Goal: Task Accomplishment & Management: Manage account settings

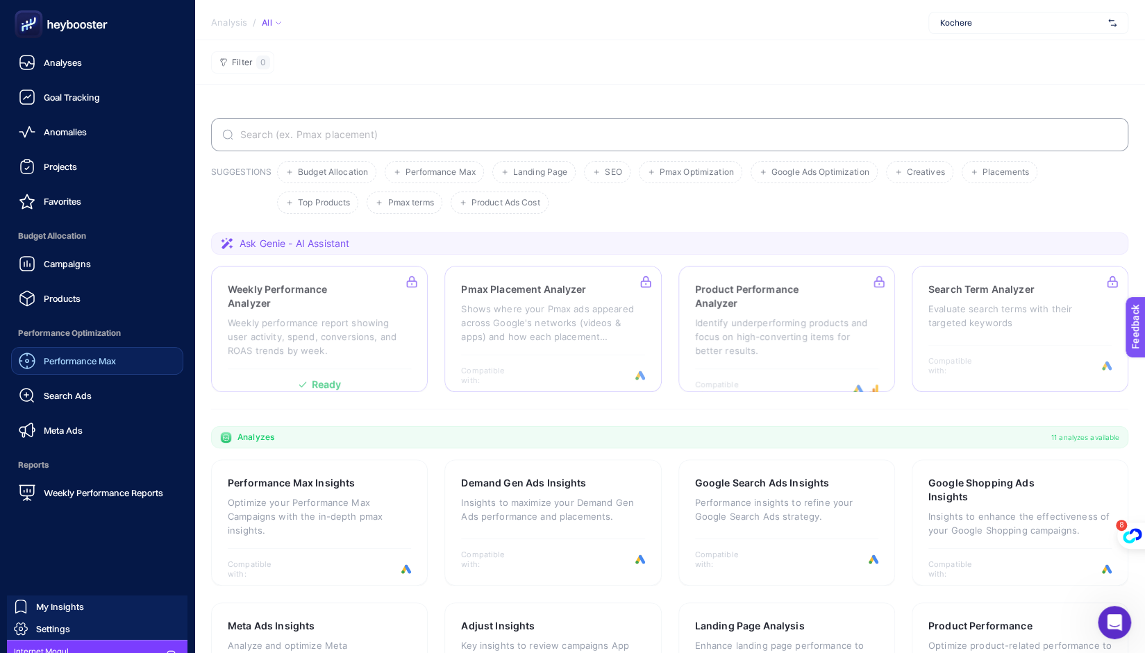
click at [74, 360] on span "Performance Max" at bounding box center [80, 360] width 72 height 11
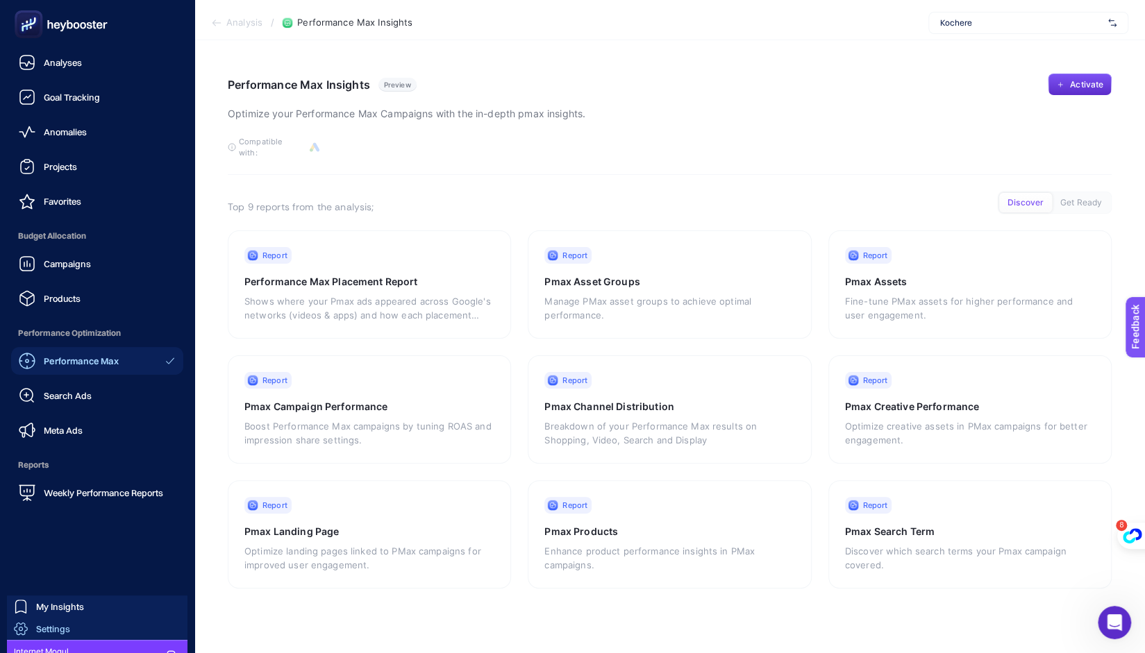
click at [54, 630] on span "Settings" at bounding box center [53, 628] width 34 height 11
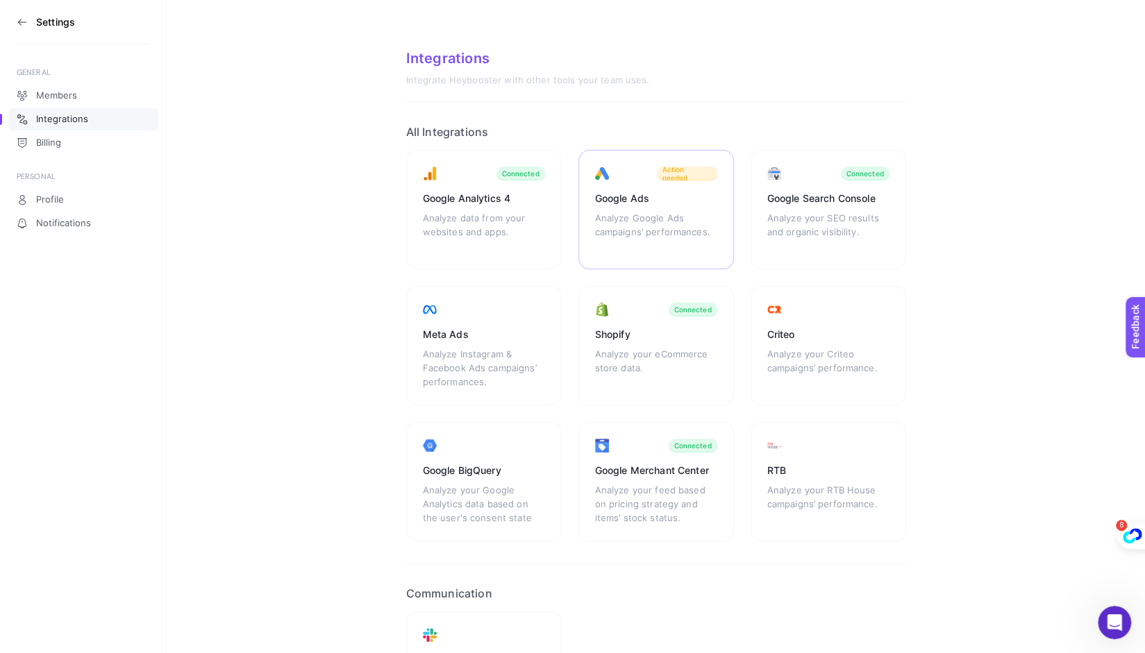
click at [615, 201] on div "Google Ads" at bounding box center [656, 199] width 122 height 14
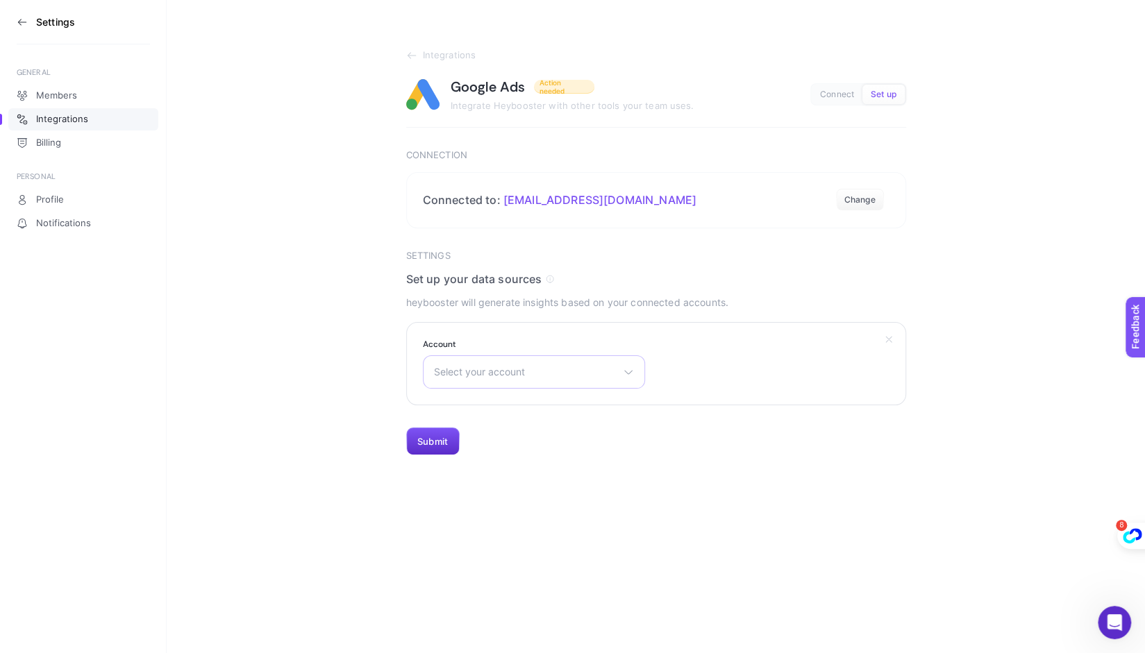
click at [577, 369] on span "Select your account" at bounding box center [525, 371] width 183 height 11
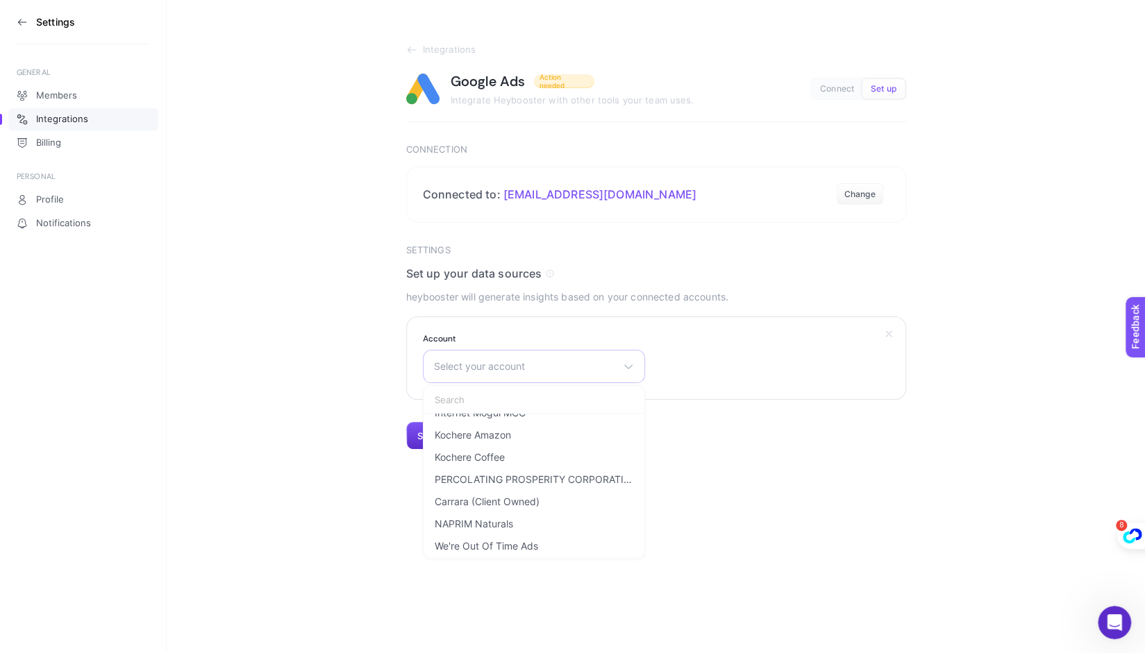
scroll to position [83, 0]
click at [534, 466] on li "Kochere Coffee" at bounding box center [533, 477] width 215 height 22
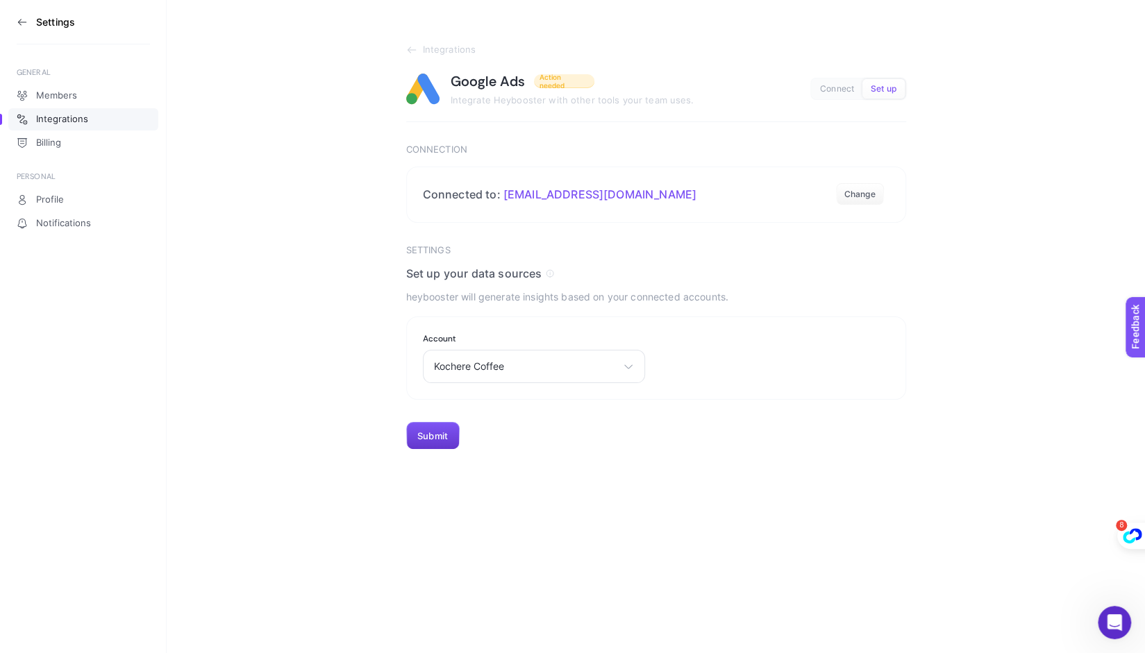
click at [433, 436] on button "Submit" at bounding box center [432, 436] width 53 height 28
click at [879, 87] on span "Set up" at bounding box center [883, 89] width 26 height 10
click at [21, 24] on icon at bounding box center [22, 22] width 11 height 11
